Goal: Transaction & Acquisition: Obtain resource

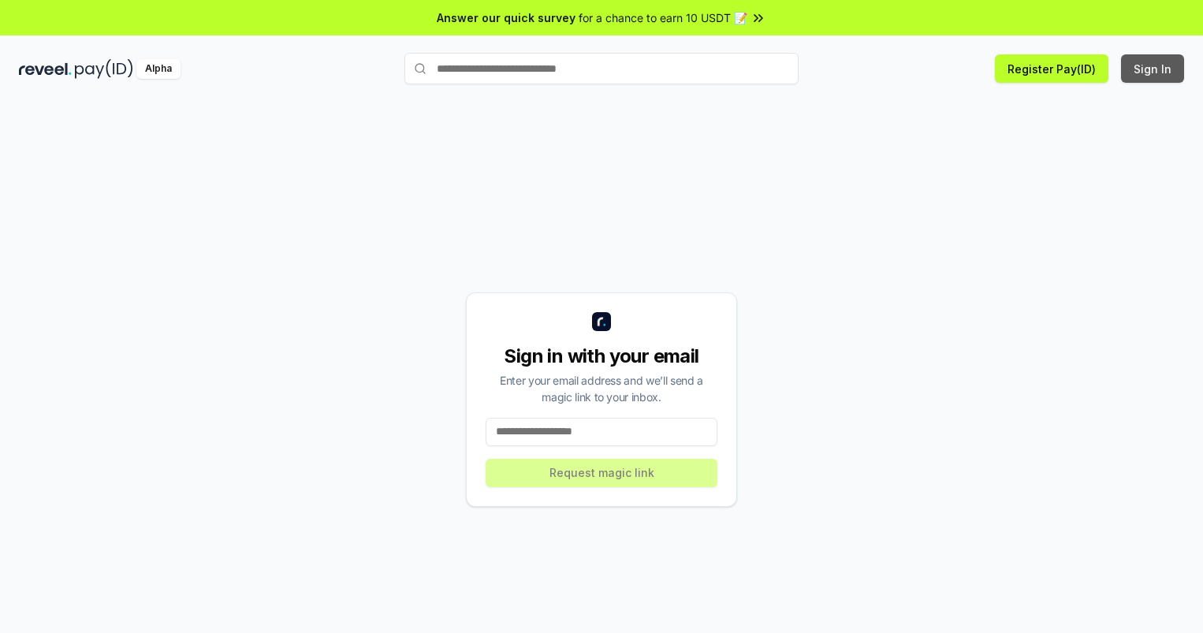
click at [1154, 69] on button "Sign In" at bounding box center [1152, 68] width 63 height 28
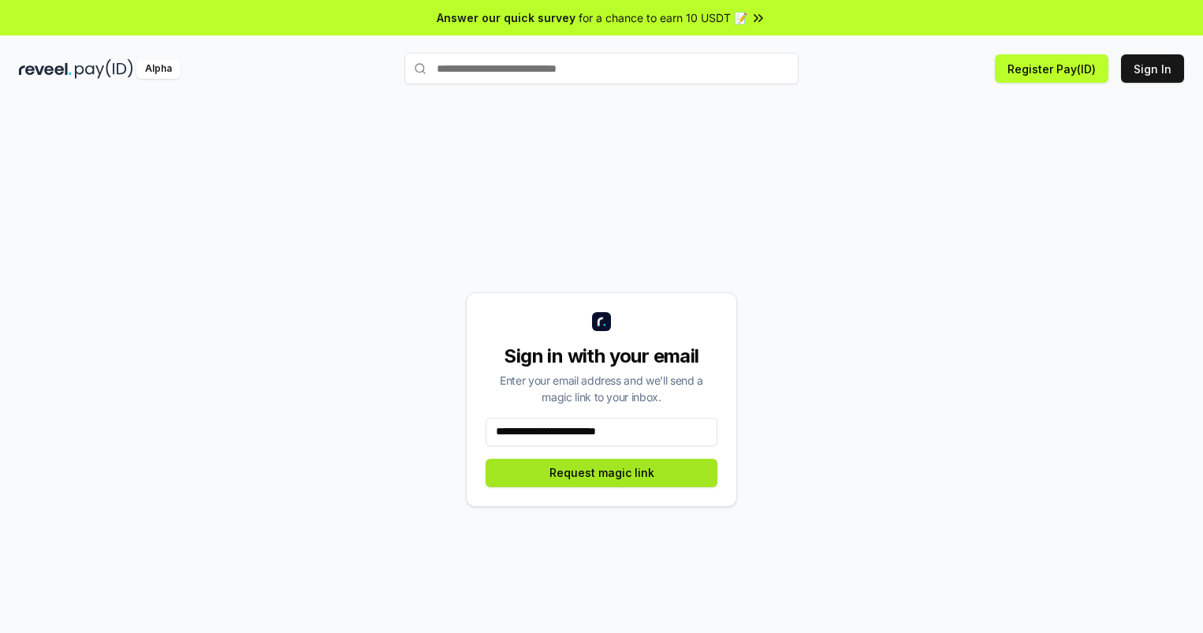
type input "**********"
click at [602, 472] on button "Request magic link" at bounding box center [602, 473] width 232 height 28
